Goal: Task Accomplishment & Management: Use online tool/utility

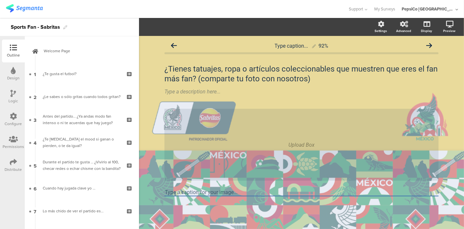
scroll to position [167, 0]
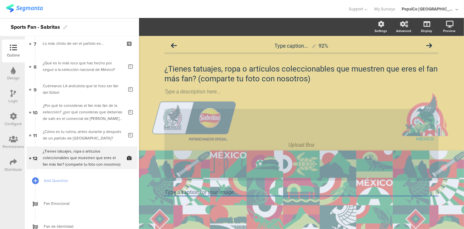
click at [9, 69] on div "Design" at bounding box center [13, 73] width 23 height 23
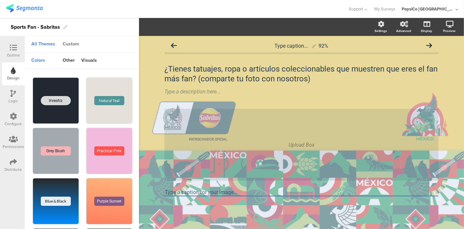
click at [68, 40] on div "Custom" at bounding box center [70, 44] width 23 height 11
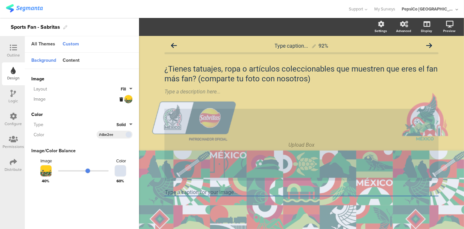
click at [127, 97] on div at bounding box center [125, 99] width 13 height 8
click at [122, 97] on icon at bounding box center [121, 99] width 4 height 4
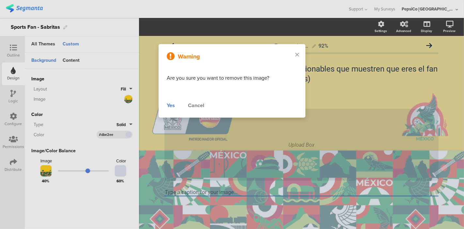
click at [172, 106] on div "Yes" at bounding box center [171, 106] width 8 height 8
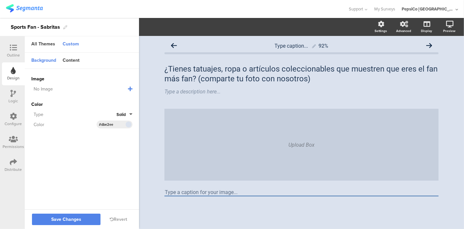
click at [128, 86] on icon at bounding box center [130, 88] width 5 height 5
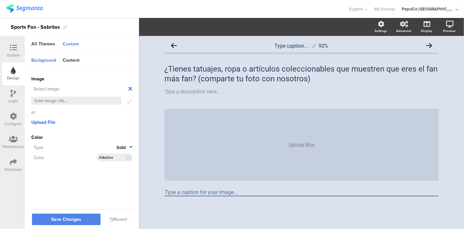
click at [42, 123] on span "Upload File" at bounding box center [43, 122] width 24 height 7
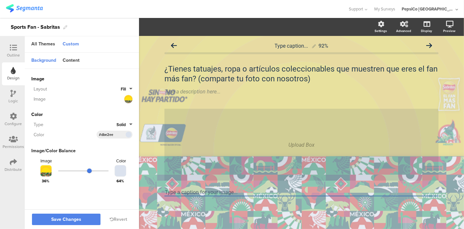
drag, startPoint x: 88, startPoint y: 172, endPoint x: 90, endPoint y: 174, distance: 3.5
click at [90, 171] on input "range" at bounding box center [83, 170] width 51 height 1
click at [70, 219] on span "Save Changes" at bounding box center [66, 219] width 30 height 0
click at [12, 52] on div at bounding box center [13, 48] width 13 height 8
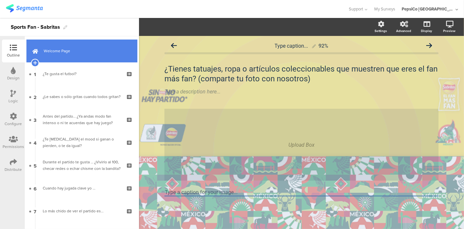
click at [59, 55] on link "Welcome Page" at bounding box center [81, 51] width 111 height 23
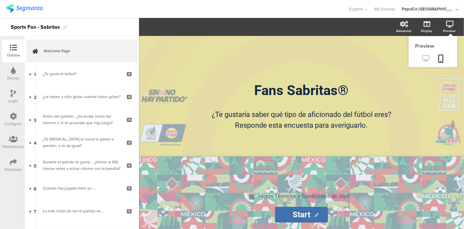
click at [425, 57] on icon at bounding box center [426, 58] width 7 height 6
